Goal: Task Accomplishment & Management: Manage account settings

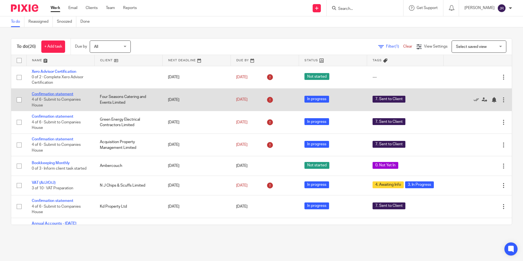
click at [59, 93] on link "Confirmation statement" at bounding box center [53, 94] width 42 height 4
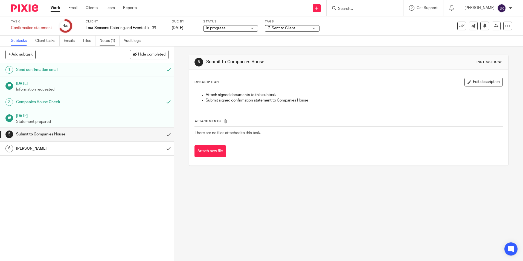
click at [108, 42] on link "Notes (1)" at bounding box center [110, 41] width 20 height 11
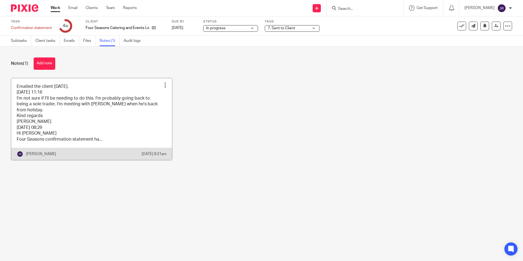
click at [118, 129] on link at bounding box center [91, 119] width 161 height 82
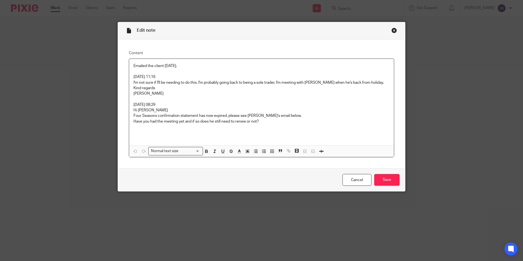
click at [265, 122] on p "Have you had the meeting yet and if so does he still need to renew or not?" at bounding box center [262, 121] width 256 height 5
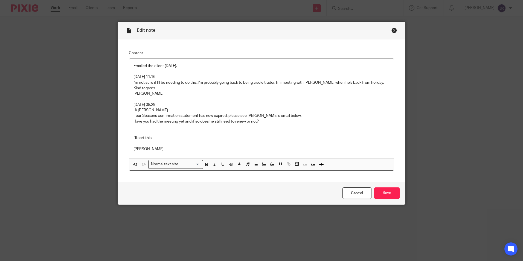
click at [134, 132] on p at bounding box center [262, 132] width 256 height 5
click at [385, 194] on input "Save" at bounding box center [386, 193] width 25 height 12
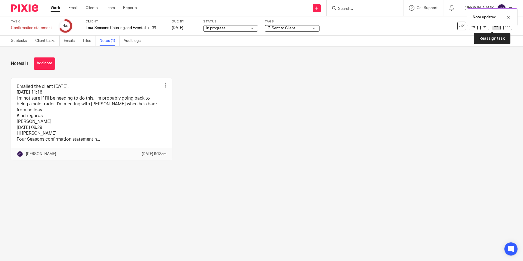
click at [495, 29] on link at bounding box center [496, 26] width 9 height 9
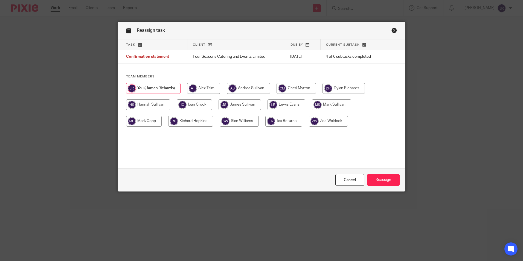
click at [243, 105] on input "radio" at bounding box center [240, 104] width 42 height 11
radio input "true"
click at [384, 182] on input "Reassign" at bounding box center [383, 180] width 33 height 12
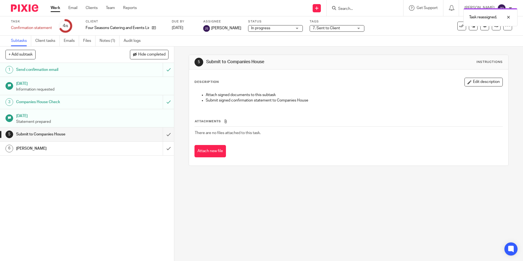
click at [52, 8] on link "Work" at bounding box center [56, 7] width 10 height 5
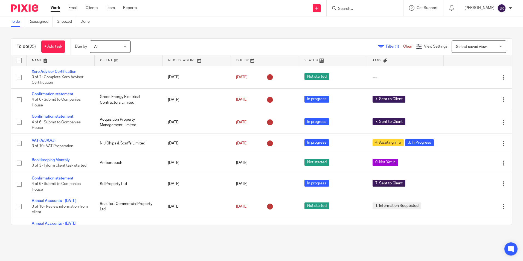
click at [36, 60] on link at bounding box center [61, 60] width 68 height 11
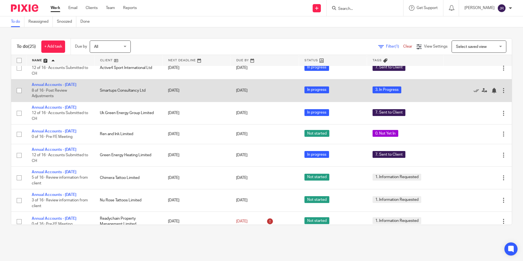
scroll to position [82, 0]
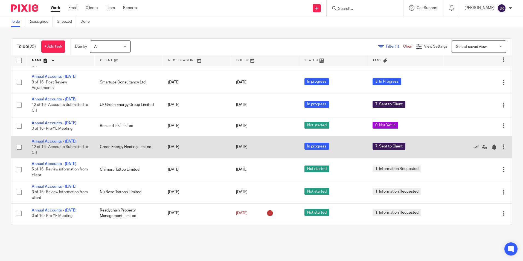
click at [57, 150] on td "Annual Accounts - July 2025 12 of 16 · Accounts Submitted to CH" at bounding box center [60, 147] width 68 height 22
click at [60, 143] on link "Annual Accounts - [DATE]" at bounding box center [54, 142] width 45 height 4
click at [70, 143] on link "Annual Accounts - [DATE]" at bounding box center [54, 142] width 45 height 4
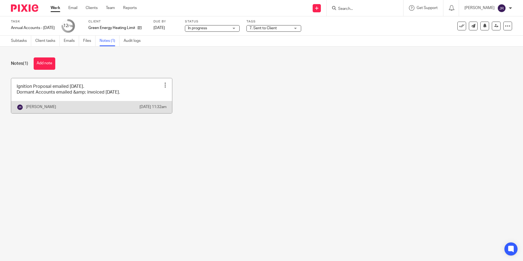
click at [152, 93] on link at bounding box center [91, 95] width 161 height 35
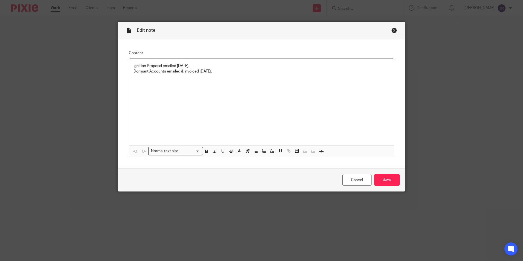
click at [224, 70] on p "Dormant Accounts emailed & invoiced [DATE]." at bounding box center [262, 71] width 256 height 5
click at [391, 179] on input "Save" at bounding box center [386, 180] width 25 height 12
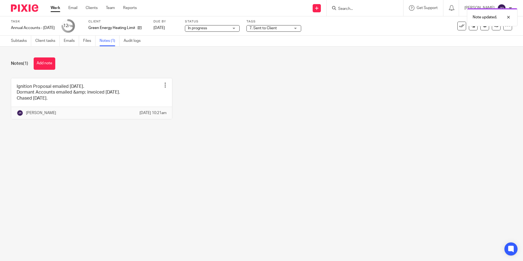
click at [58, 10] on link "Work" at bounding box center [56, 7] width 10 height 5
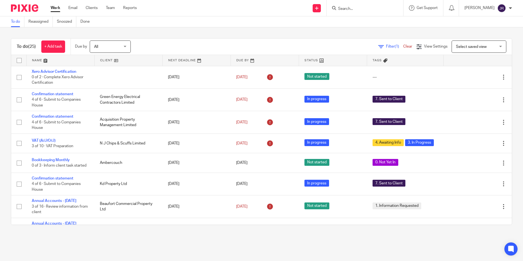
click at [40, 59] on link at bounding box center [61, 60] width 68 height 11
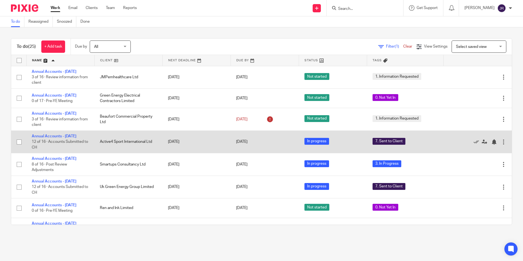
scroll to position [27, 0]
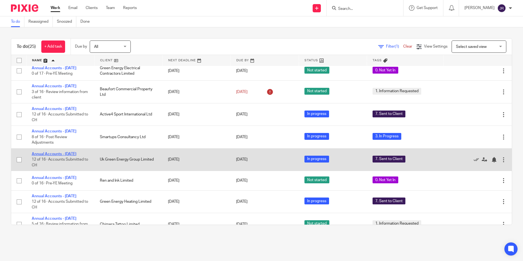
click at [62, 156] on link "Annual Accounts - [DATE]" at bounding box center [54, 154] width 45 height 4
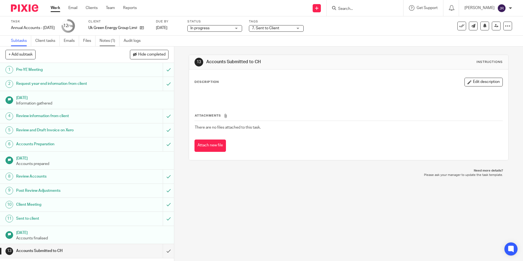
click at [103, 41] on link "Notes (1)" at bounding box center [110, 41] width 20 height 11
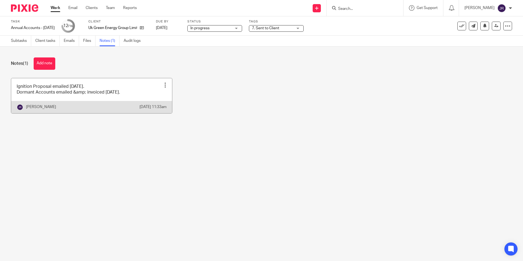
click at [147, 97] on link at bounding box center [91, 95] width 161 height 35
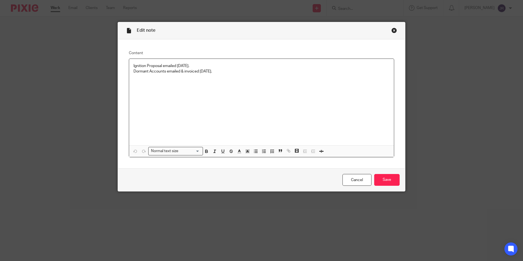
click at [230, 72] on p "Dormant Accounts emailed & invoiced 11/08/25." at bounding box center [262, 71] width 256 height 5
click at [386, 180] on input "Save" at bounding box center [386, 180] width 25 height 12
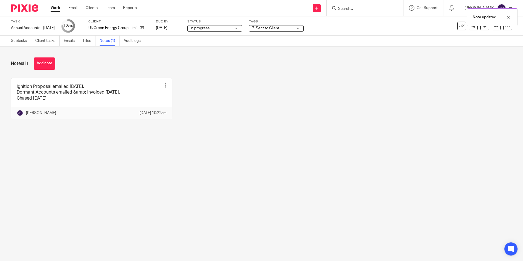
click at [56, 10] on link "Work" at bounding box center [56, 7] width 10 height 5
